Goal: Information Seeking & Learning: Learn about a topic

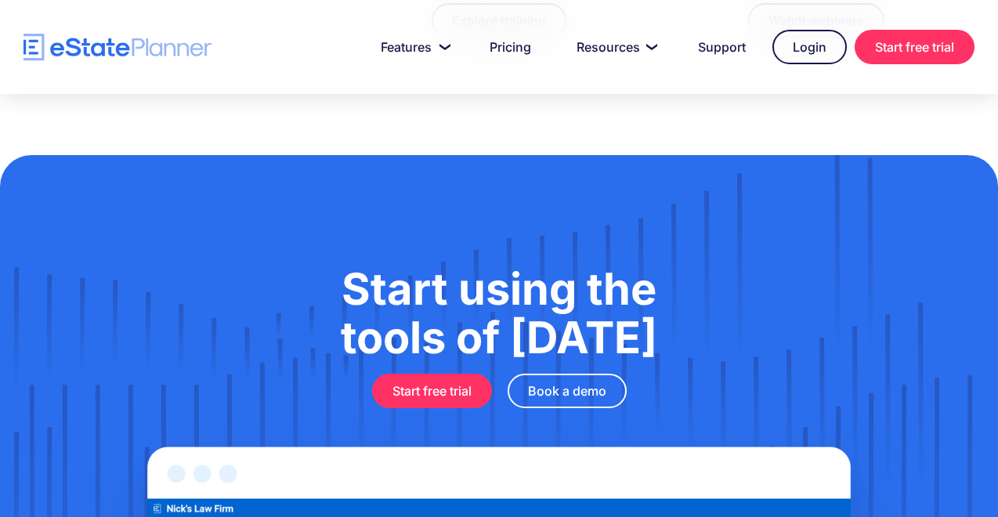
scroll to position [5003, 0]
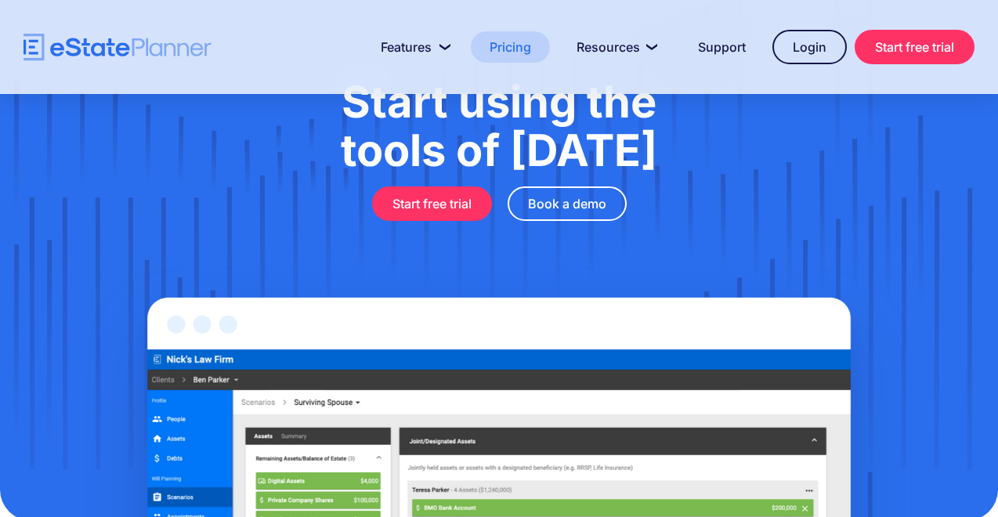
click at [499, 51] on link "Pricing" at bounding box center [510, 46] width 79 height 31
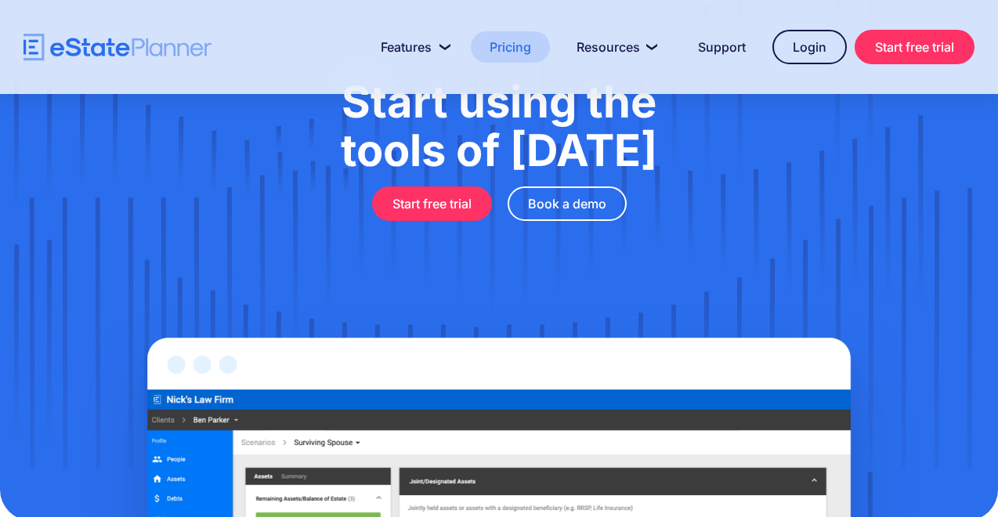
scroll to position [5001, 0]
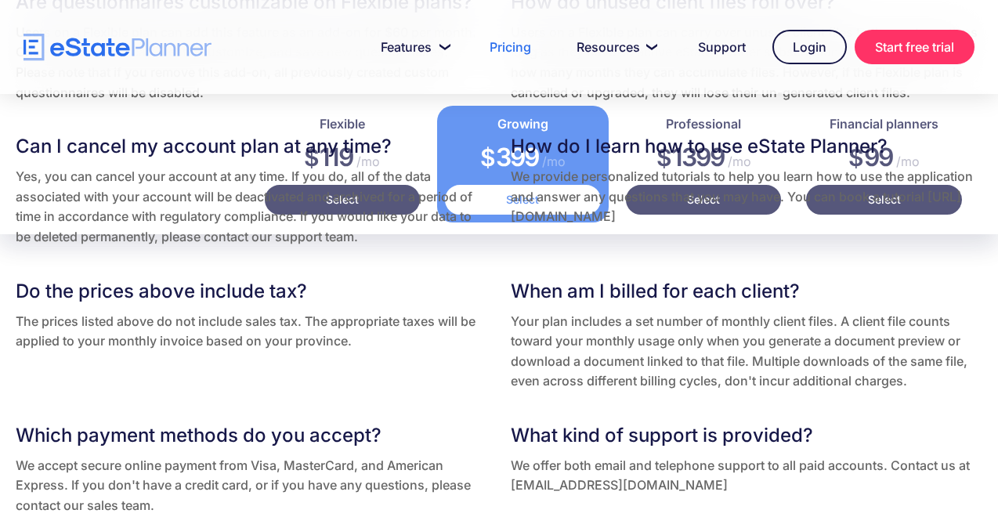
scroll to position [3242, 0]
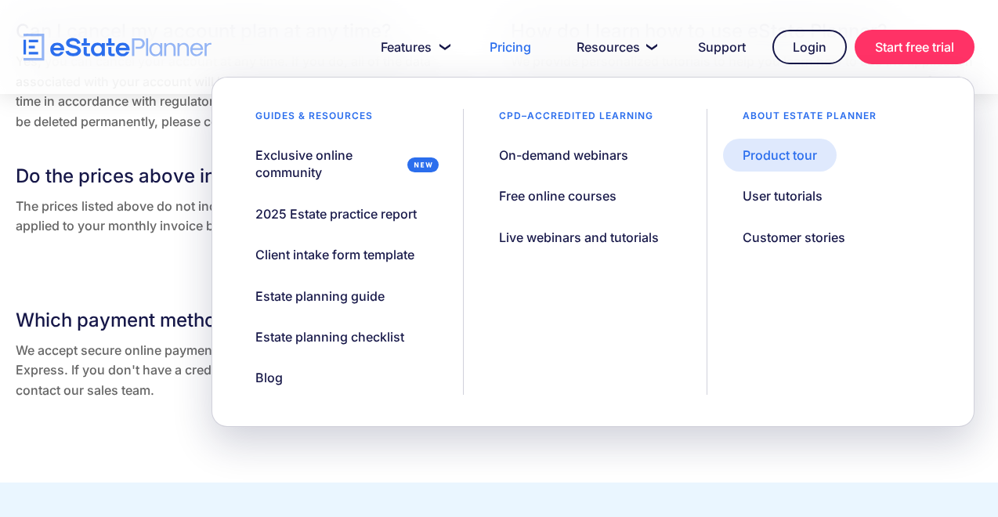
click at [741, 150] on link "Product tour" at bounding box center [780, 155] width 114 height 33
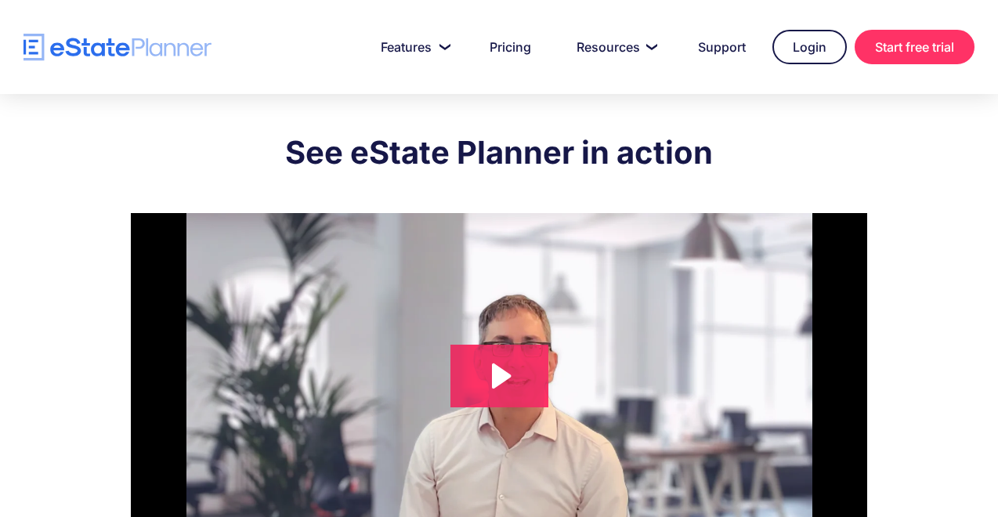
scroll to position [9, 0]
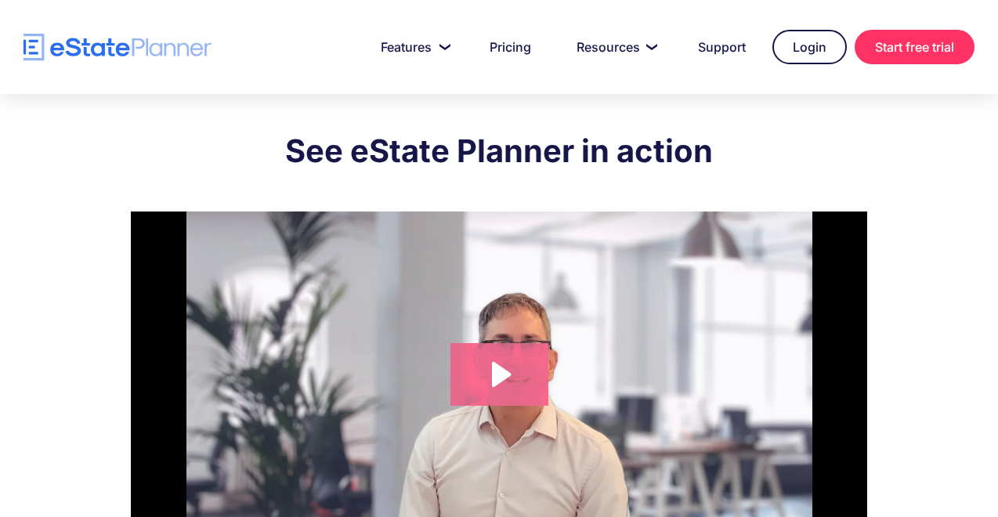
click at [520, 385] on icon "Play Video: eState Product Demo Video" at bounding box center [499, 374] width 98 height 63
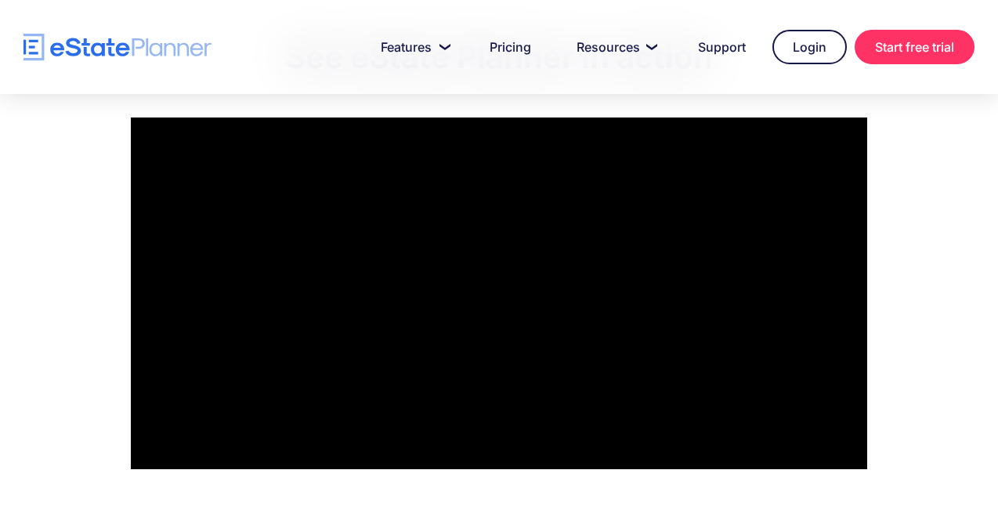
scroll to position [106, 0]
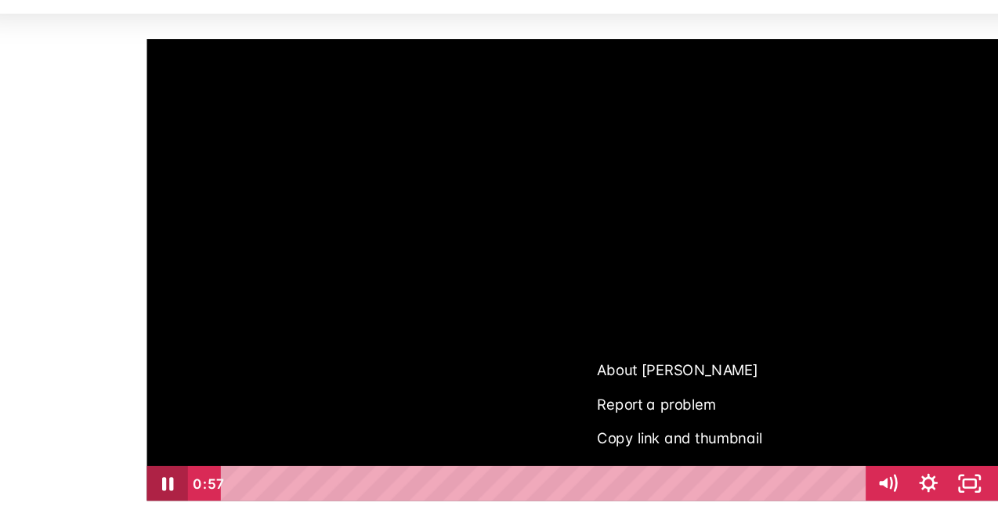
click at [140, 456] on icon "Pause" at bounding box center [146, 451] width 31 height 27
